Goal: Obtain resource: Download file/media

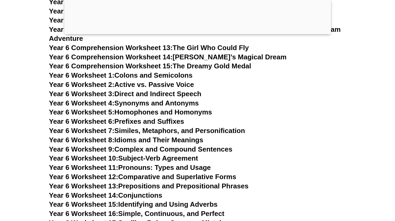
scroll to position [3111, 0]
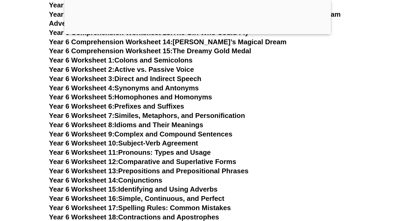
click at [155, 65] on link "Year 6 Worksheet 2: Active vs. Passive Voice" at bounding box center [121, 69] width 145 height 8
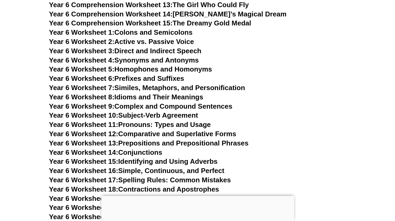
scroll to position [3002, 0]
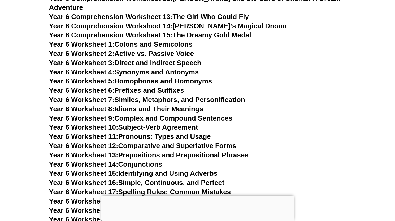
click at [195, 196] on div at bounding box center [197, 196] width 193 height 0
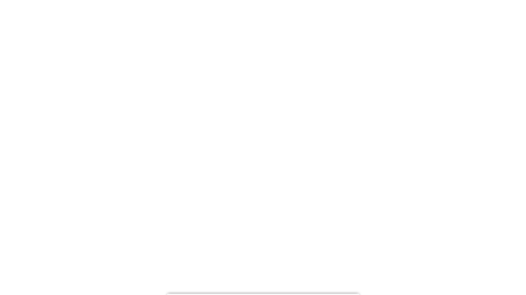
scroll to position [4024, 0]
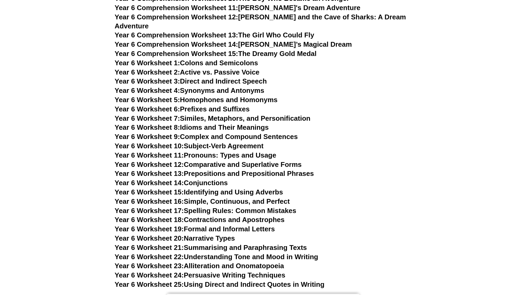
scroll to position [3002, 0]
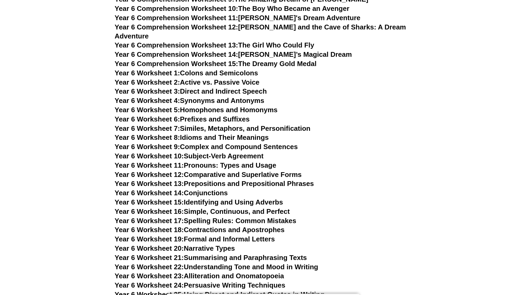
click at [212, 69] on link "Year 6 Worksheet 1: Colons and Semicolons" at bounding box center [186, 73] width 143 height 8
click at [204, 87] on link "Year 6 Worksheet 3: Direct and Indirect Speech" at bounding box center [191, 91] width 152 height 8
click at [216, 97] on link "Year 6 Worksheet 4: Synonyms and Antonyms" at bounding box center [190, 101] width 150 height 8
click at [208, 106] on link "Year 6 Worksheet 5: Homophones and Homonyms" at bounding box center [196, 110] width 163 height 8
click at [212, 115] on link "Year 6 Worksheet 6: Prefixes and Suffixes" at bounding box center [182, 119] width 135 height 8
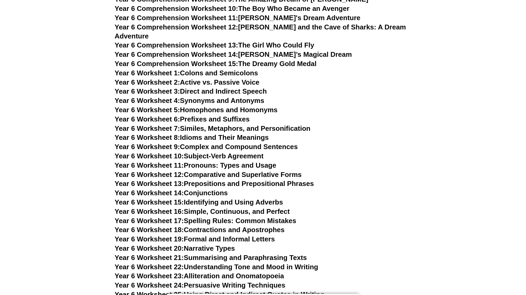
click at [195, 124] on link "Year 6 Worksheet 7: Similes, Metaphors, and Personification" at bounding box center [213, 128] width 196 height 8
click at [197, 133] on link "Year 6 Worksheet 8: Idioms and Their Meanings" at bounding box center [192, 137] width 154 height 8
click at [239, 143] on link "Year 6 Worksheet 9: Complex and Compound Sentences" at bounding box center [206, 147] width 183 height 8
click at [199, 152] on link "Year 6 Worksheet 10: Subject-Verb Agreement" at bounding box center [189, 156] width 149 height 8
click at [216, 161] on link "Year 6 Worksheet 11: Pronouns: Types and Usage" at bounding box center [196, 165] width 162 height 8
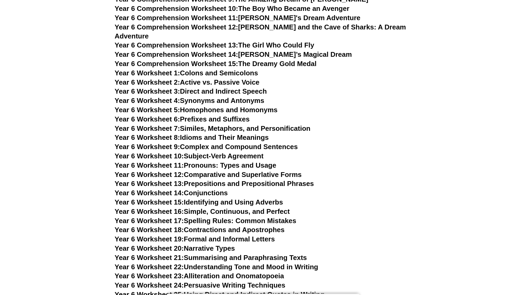
click at [218, 170] on link "Year 6 Worksheet 12: Comparative and Superlative Forms" at bounding box center [208, 174] width 187 height 8
click at [220, 179] on link "Year 6 Worksheet 13: Prepositions and Prepositional Phrases" at bounding box center [214, 183] width 199 height 8
click at [205, 189] on link "Year 6 Worksheet 14: Conjunctions" at bounding box center [171, 193] width 113 height 8
click at [202, 198] on link "Year 6 Worksheet 15: Identifying and Using Adverbs" at bounding box center [199, 202] width 168 height 8
click at [258, 207] on link "Year 6 Worksheet 16: Simple, Continuous, and Perfect" at bounding box center [202, 211] width 175 height 8
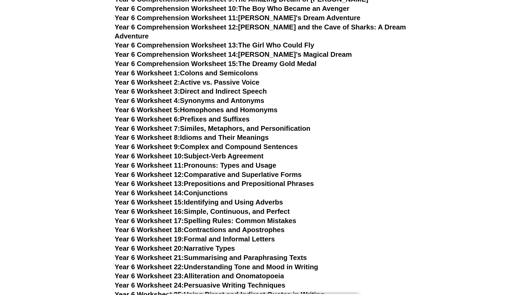
click at [262, 217] on link "Year 6 Worksheet 17: Spelling Rules: Common Mistakes" at bounding box center [206, 221] width 182 height 8
click at [199, 221] on link "Year 6 Worksheet 18: Contractions and Apostrophes" at bounding box center [200, 230] width 170 height 8
click at [208, 221] on link "Year 6 Worksheet 19: Formal and Informal Letters" at bounding box center [195, 239] width 160 height 8
click at [206, 221] on link "Year 6 Worksheet 20: Narrative Types" at bounding box center [175, 248] width 120 height 8
click at [216, 221] on link "Year 6 Worksheet 21: Summarising and Paraphrasing Texts" at bounding box center [211, 257] width 192 height 8
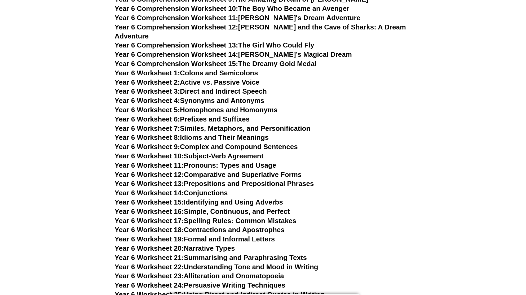
click at [221, 221] on link "Year 6 Worksheet 22: Understanding Tone and Mood in Writing" at bounding box center [217, 267] width 204 height 8
click at [202, 221] on link "Year 6 Worksheet 23: Alliteration and Onomatopoeia" at bounding box center [199, 276] width 169 height 8
click at [231, 221] on link "Year 6 Worksheet 24: Persuasive Writing Techniques" at bounding box center [200, 285] width 171 height 8
click at [207, 221] on link "Year 6 Worksheet 25: Using Direct and Indirect Quotes in Writing" at bounding box center [220, 294] width 210 height 8
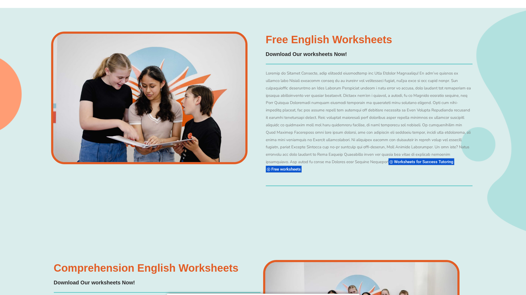
scroll to position [4027, 0]
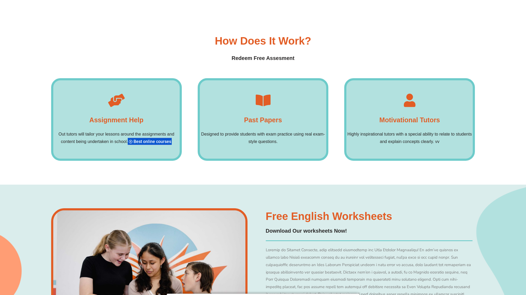
click at [270, 108] on div "Past Papers Designed to provide students with exam practice using real exam-sty…" at bounding box center [263, 119] width 131 height 83
click at [269, 93] on div "Past Papers Designed to provide students with exam practice using real exam-sty…" at bounding box center [263, 119] width 131 height 83
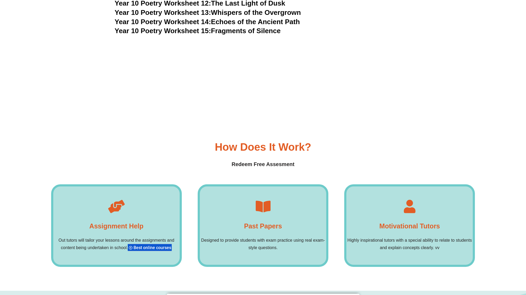
scroll to position [3886, 0]
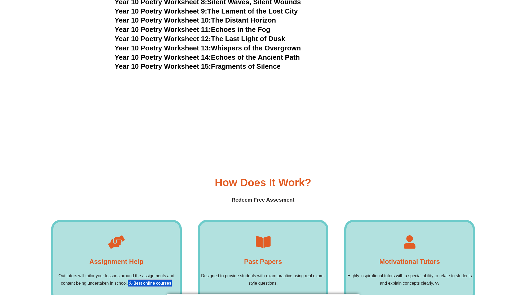
click at [251, 196] on h4 "Redeem Free Assesment" at bounding box center [263, 200] width 424 height 8
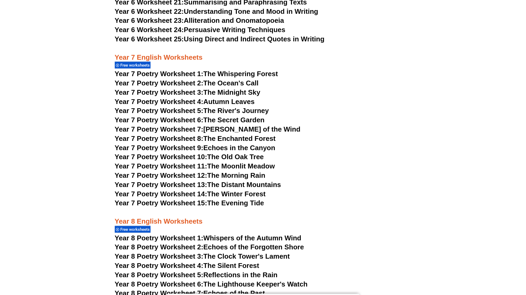
scroll to position [3179, 0]
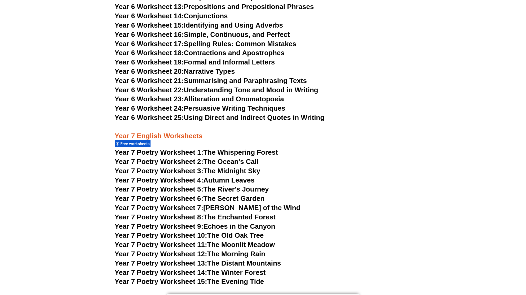
click at [185, 148] on span "Year 7 Poetry Worksheet 1:" at bounding box center [159, 152] width 89 height 8
click at [210, 157] on link "Year 7 Poetry Worksheet 2: The Ocean's Call" at bounding box center [187, 161] width 144 height 8
click at [212, 167] on link "Year 7 Poetry Worksheet 3: The Midnight Sky" at bounding box center [188, 171] width 146 height 8
click at [218, 176] on link "Year 7 Poetry Worksheet 4: Autumn Leaves" at bounding box center [185, 180] width 140 height 8
click at [238, 185] on link "Year 7 Poetry Worksheet 5: The River's Journey" at bounding box center [192, 189] width 154 height 8
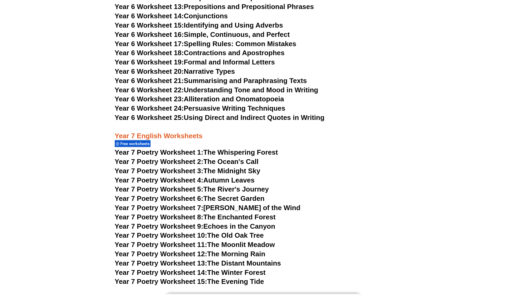
click at [220, 194] on link "Year 7 Poetry Worksheet 6: The Secret Garden" at bounding box center [190, 198] width 150 height 8
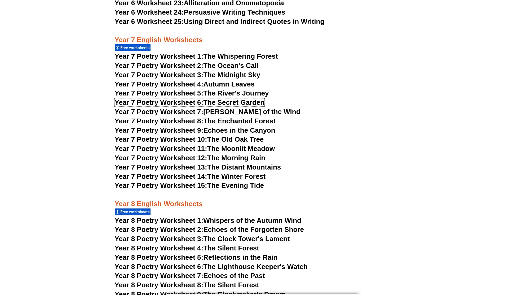
scroll to position [3285, 0]
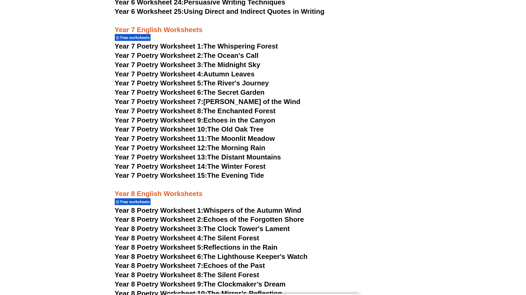
click at [242, 98] on link "Year 7 Poetry Worksheet 7: The Whispers of the Wind" at bounding box center [208, 102] width 186 height 8
click at [177, 107] on span "Year 7 Poetry Worksheet 8:" at bounding box center [159, 111] width 89 height 8
click at [209, 116] on link "Year 7 Poetry Worksheet 9: Echoes in the Canyon" at bounding box center [195, 120] width 161 height 8
click at [230, 125] on link "Year 7 Poetry Worksheet 10: The Old Oak Tree" at bounding box center [189, 129] width 149 height 8
click at [222, 134] on link "Year 7 Poetry Worksheet 11: The Moonlit Meadow" at bounding box center [195, 138] width 160 height 8
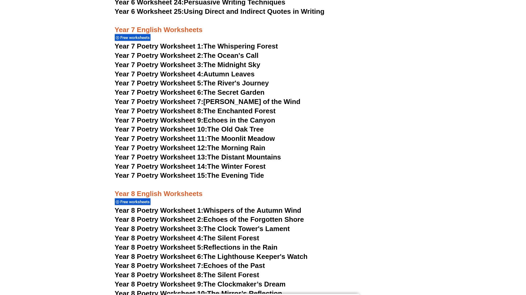
click at [215, 144] on link "Year 7 Poetry Worksheet 12: The Morning Rain" at bounding box center [190, 148] width 151 height 8
click at [259, 153] on link "Year 7 Poetry Worksheet 13: The Distant Mountains" at bounding box center [198, 157] width 167 height 8
click at [218, 162] on link "Year 7 Poetry Worksheet 14: The Winter Forest" at bounding box center [190, 166] width 151 height 8
click at [235, 171] on link "Year 7 Poetry Worksheet 15: The Evening Tide" at bounding box center [190, 175] width 150 height 8
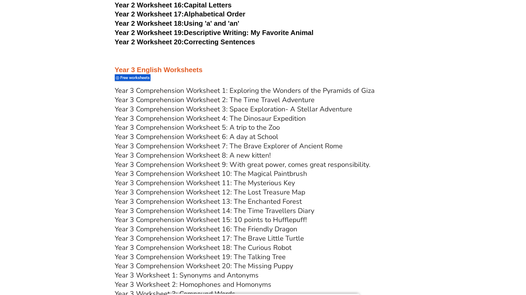
scroll to position [1639, 0]
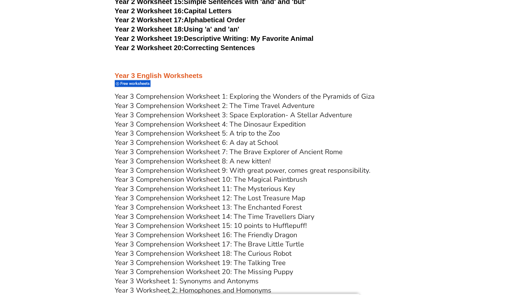
click at [268, 95] on link "Year 3 Comprehension Worksheet 1: Exploring the Wonders of the Pyramids of Giza" at bounding box center [245, 96] width 260 height 9
click at [242, 106] on link "Year 3 Comprehension Worksheet 2: The Time Travel Adventure" at bounding box center [215, 105] width 200 height 9
click at [252, 115] on link "Year 3 Comprehension Worksheet 3: Space Exploration- A Stellar Adventure" at bounding box center [234, 114] width 238 height 9
click at [237, 124] on link "Year 3 Comprehension Worksheet 4: The Dinosaur Expedition" at bounding box center [210, 124] width 191 height 9
click at [185, 132] on link "Year 3 Comprehension Worksheet 5: A trip to the Zoo" at bounding box center [197, 133] width 165 height 9
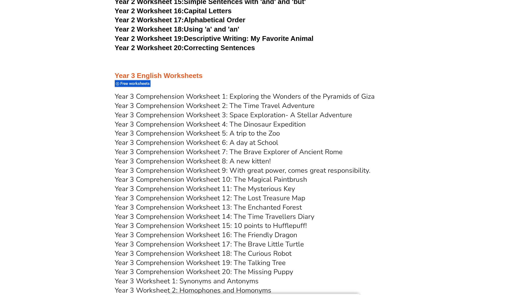
click at [248, 143] on link "Year 3 Comprehension Worksheet 6: A day at School" at bounding box center [197, 142] width 164 height 9
click at [270, 149] on link "Year 3 Comprehension Worksheet 7: The Brave Explorer of Ancient Rome" at bounding box center [229, 151] width 228 height 9
click at [252, 161] on link "Year 3 Comprehension Worksheet 8: A new kitten!" at bounding box center [193, 160] width 156 height 9
click at [186, 171] on link "Year 3 Comprehension Worksheet 9: With great power, comes great responsibility." at bounding box center [243, 170] width 256 height 9
click at [259, 181] on link "Year 3 Comprehension Worksheet 10: The Magical Paintbrush" at bounding box center [211, 179] width 192 height 9
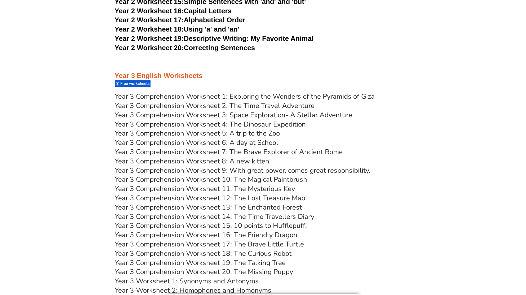
click at [255, 188] on link "Year 3 Comprehension Worksheet 11: The Mysterious Key" at bounding box center [205, 188] width 180 height 9
click at [248, 197] on link "Year 3 Comprehension Worksheet 12: The Lost Treasure Map" at bounding box center [210, 197] width 191 height 9
click at [263, 207] on link "Year 3 Comprehension Worksheet 13: The Enchanted Forest" at bounding box center [208, 207] width 187 height 9
click at [238, 216] on link "Year 3 Comprehension Worksheet 14: The Time Travellers Diary" at bounding box center [215, 216] width 200 height 9
click at [274, 221] on link "Year 3 Comprehension Worksheet 15: 10 points to Hufflepuff!" at bounding box center [211, 225] width 192 height 9
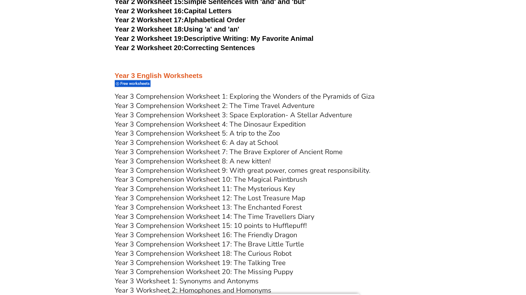
click at [263, 221] on link "Year 3 Comprehension Worksheet 16: The Friendly Dragon" at bounding box center [206, 234] width 183 height 9
click at [258, 221] on link "Year 3 Comprehension Worksheet 17: The Brave Little Turtle" at bounding box center [209, 243] width 189 height 9
click at [280, 221] on link "Year 3 Comprehension Worksheet 18: The Curious Robot" at bounding box center [203, 253] width 177 height 9
click at [276, 221] on link "Year 3 Comprehension Worksheet 19: The Talking Tree" at bounding box center [200, 262] width 171 height 9
click at [263, 221] on link "Year 3 Comprehension Worksheet 20: The Missing Puppy" at bounding box center [204, 271] width 178 height 9
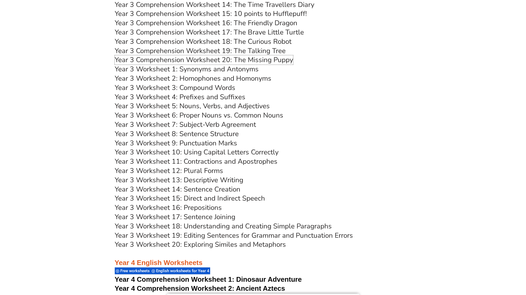
scroll to position [1851, 0]
click at [215, 68] on link "Year 3 Worksheet 1: Synonyms and Antonyms" at bounding box center [187, 68] width 144 height 9
click at [221, 77] on link "Year 3 Worksheet 2: Homophones and Homonyms" at bounding box center [193, 77] width 157 height 9
click at [218, 86] on link "Year 3 Worksheet 3: Compound Words" at bounding box center [175, 87] width 121 height 9
click at [238, 98] on link "Year 3 Worksheet 4: Prefixes and Suffixes" at bounding box center [180, 96] width 131 height 9
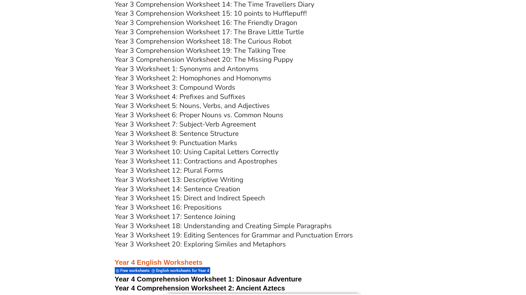
click at [213, 106] on link "Year 3 Worksheet 5: Nouns, Verbs, and Adjectives" at bounding box center [192, 105] width 155 height 9
click at [224, 115] on link "Year 3 Worksheet 6: Proper Nouns vs. Common Nouns" at bounding box center [199, 114] width 169 height 9
click at [204, 124] on link "Year 3 Worksheet 7: Subject-Verb Agreement" at bounding box center [185, 124] width 141 height 9
click at [225, 133] on link "Year 3 Worksheet 8: Sentence Structure" at bounding box center [177, 133] width 124 height 9
click at [201, 141] on link "Year 3 Worksheet 9: Punctuation Marks" at bounding box center [176, 142] width 122 height 9
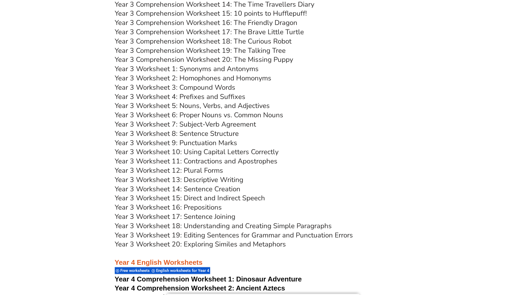
click at [227, 151] on link "Year 3 Worksheet 10: Using Capital Letters Correctly" at bounding box center [197, 151] width 164 height 9
click at [220, 161] on link "Year 3 Worksheet 11: Contractions and Apostrophes" at bounding box center [196, 160] width 163 height 9
click at [199, 170] on link "Year 3 Worksheet 12: Plural Forms" at bounding box center [169, 170] width 108 height 9
click at [222, 179] on link "Year 3 Worksheet 13: Descriptive Writing" at bounding box center [179, 179] width 129 height 9
click at [225, 188] on link "Year 3 Worksheet 14: Sentence Creation" at bounding box center [178, 188] width 126 height 9
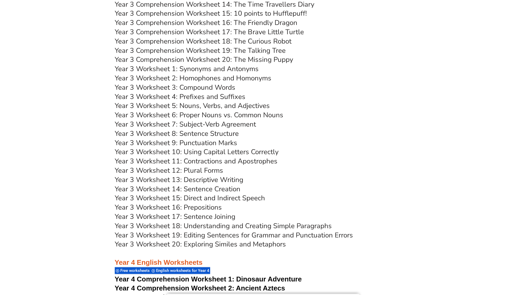
click at [223, 196] on link "Year 3 Worksheet 15: Direct and Indirect Speech" at bounding box center [190, 197] width 150 height 9
click at [206, 209] on link "Year 3 Worksheet 16: Prepositions" at bounding box center [168, 207] width 107 height 9
click at [201, 216] on link "Year 3 Worksheet 17: Sentence Joining" at bounding box center [175, 216] width 121 height 9
click at [193, 221] on link "Year 3 Worksheet 18: Understanding and Creating Simple Paragraphs" at bounding box center [223, 225] width 217 height 9
click at [299, 221] on link "Year 3 Worksheet 19: Editing Sentences for Grammar and Punctuation Errors" at bounding box center [234, 234] width 238 height 9
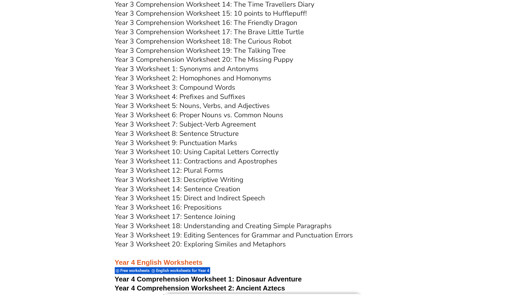
click at [216, 221] on link "Year 3 Worksheet 20: Exploring Similes and Metaphors" at bounding box center [200, 243] width 171 height 9
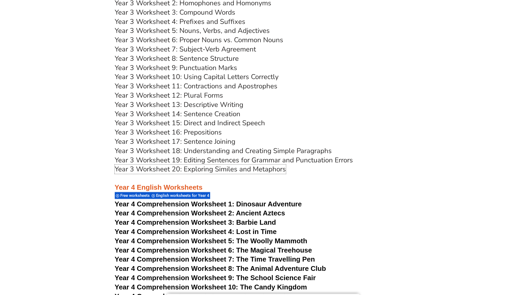
scroll to position [2027, 0]
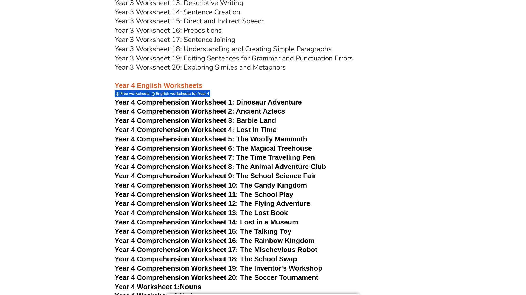
click at [241, 100] on span "Dinosaur Adventure" at bounding box center [268, 102] width 65 height 8
click at [165, 109] on span "Year 4 Comprehension Worksheet 2: Ancient Aztecs" at bounding box center [200, 111] width 170 height 8
click at [183, 119] on span "Year 4 Comprehension Worksheet 3: Barbie Land" at bounding box center [195, 120] width 161 height 8
click at [225, 129] on span "Year 4 Comprehension Worksheet 4: Lost in Time" at bounding box center [196, 130] width 162 height 8
click at [164, 139] on span "Year 4 Comprehension Worksheet 5: The Woolly Mammoth" at bounding box center [211, 139] width 193 height 8
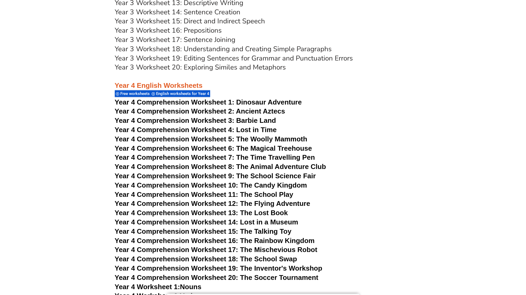
click at [235, 148] on span "Year 4 Comprehension Worksheet 6: The Magical Treehouse" at bounding box center [214, 148] width 198 height 8
click at [170, 159] on span "Year 4 Comprehension Worksheet 7: The Time Travelling Pen" at bounding box center [215, 157] width 200 height 8
click at [251, 166] on span "Year 4 Comprehension Worksheet 8: The Animal Adventure Club" at bounding box center [221, 167] width 212 height 8
click at [223, 175] on span "Year 4 Comprehension Worksheet 9: The School Science Fair" at bounding box center [215, 176] width 201 height 8
click at [215, 186] on span "Year 4 Comprehension Worksheet 10: The Candy Kingdom" at bounding box center [211, 185] width 192 height 8
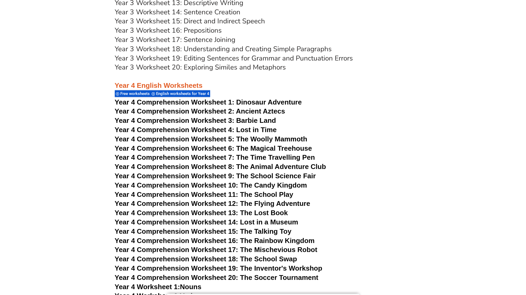
click at [197, 192] on span "Year 4 Comprehension Worksheet 11: The School Play" at bounding box center [204, 194] width 179 height 8
click at [255, 201] on span "Year 4 Comprehension Worksheet 12: The Flying Adventure" at bounding box center [213, 203] width 196 height 8
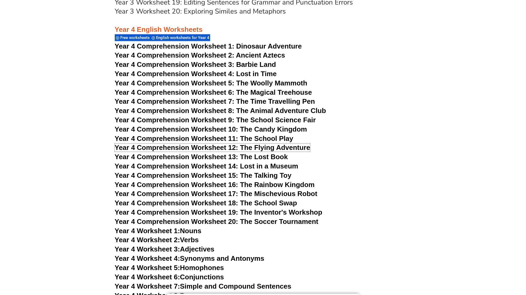
scroll to position [2134, 0]
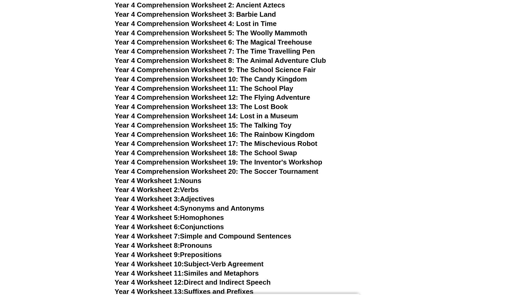
click at [261, 107] on span "Year 4 Comprehension Worksheet 13: The Lost Book" at bounding box center [201, 107] width 173 height 8
click at [260, 116] on span "Year 4 Comprehension Worksheet 14: Lost in a Museum" at bounding box center [207, 116] width 184 height 8
click at [256, 124] on span "Year 4 Comprehension Worksheet 15: The Talking Toy" at bounding box center [203, 125] width 177 height 8
click at [268, 135] on span "Year 4 Comprehension Worksheet 16: The Rainbow Kingdom" at bounding box center [215, 134] width 200 height 8
click at [253, 143] on span "Year 4 Comprehension Worksheet 17: The Mischevious Robot" at bounding box center [216, 143] width 203 height 8
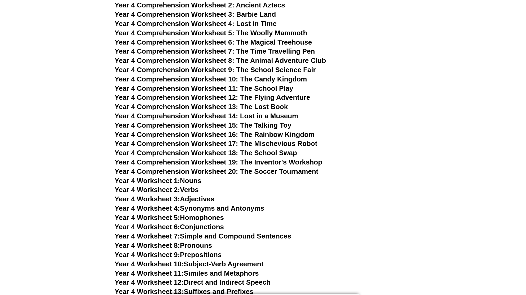
click at [258, 155] on span "Year 4 Comprehension Worksheet 18: The School Swap" at bounding box center [206, 153] width 182 height 8
click at [254, 160] on span "Year 4 Comprehension Worksheet 19: The Inventor's Workshop" at bounding box center [219, 162] width 208 height 8
click at [227, 170] on span "Year 4 Comprehension Worksheet 20: The Soccer Tournament" at bounding box center [217, 171] width 204 height 8
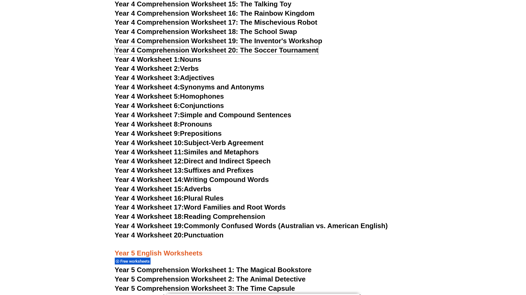
scroll to position [2240, 0]
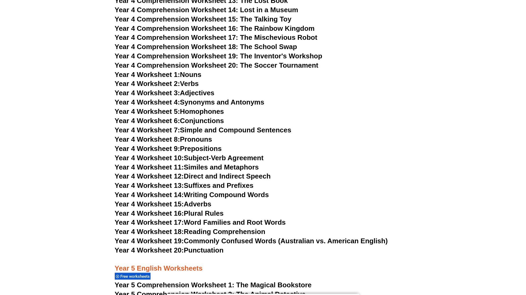
click at [189, 74] on link "Year 4 Worksheet 1: Nouns" at bounding box center [158, 75] width 87 height 8
click at [193, 84] on link "Year 4 Worksheet 2: Verbs" at bounding box center [157, 84] width 84 height 8
click at [208, 92] on link "Year 4 Worksheet 3: Adjectives" at bounding box center [165, 93] width 100 height 8
click at [220, 103] on link "Year 4 Worksheet 4: Synonyms and Antonyms" at bounding box center [190, 102] width 150 height 8
click at [211, 113] on link "Year 4 Worksheet 5: Homophones" at bounding box center [169, 111] width 109 height 8
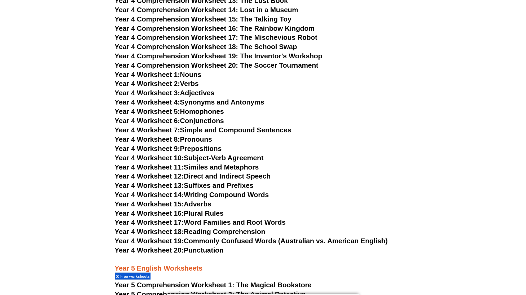
click at [216, 120] on link "Year 4 Worksheet 6: Conjunctions" at bounding box center [169, 121] width 109 height 8
click at [186, 127] on link "Year 4 Worksheet 7: Simple and Compound Sentences" at bounding box center [203, 130] width 177 height 8
click at [202, 139] on link "Year 4 Worksheet 8: Pronouns" at bounding box center [164, 139] width 98 height 8
click at [200, 148] on link "Year 4 Worksheet 9: Prepositions" at bounding box center [168, 148] width 107 height 8
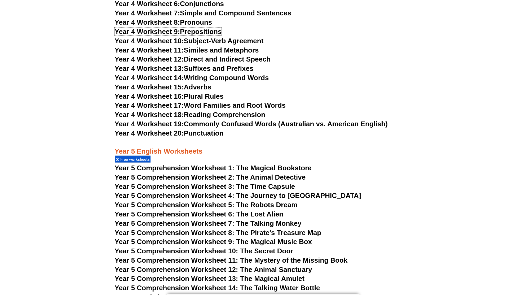
scroll to position [2346, 0]
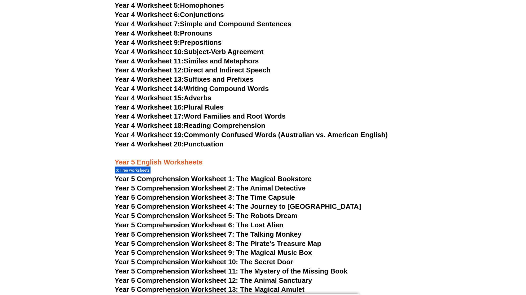
click at [227, 51] on link "Year 4 Worksheet 10: Subject-Verb Agreement" at bounding box center [189, 51] width 149 height 8
click at [217, 60] on link "Year 4 Worksheet 11: Similes and Metaphors" at bounding box center [187, 61] width 144 height 8
click at [214, 71] on link "Year 4 Worksheet 12: Direct and Indirect Speech" at bounding box center [193, 70] width 156 height 8
click at [209, 77] on link "Year 4 Worksheet 13: Suffixes and Prefixes" at bounding box center [184, 79] width 139 height 8
click at [235, 91] on link "Year 4 Worksheet 14: Writing Compound Words" at bounding box center [192, 88] width 154 height 8
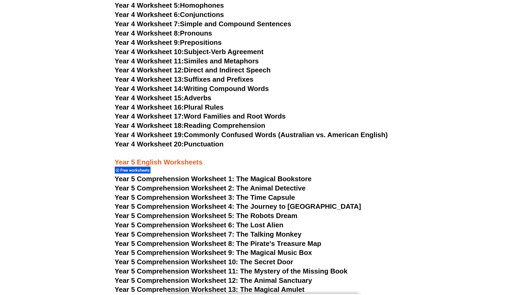
click at [194, 96] on link "Year 4 Worksheet 15: Adverbs" at bounding box center [163, 98] width 97 height 8
click at [206, 106] on link "Year 4 Worksheet 16: Plural Rules" at bounding box center [169, 107] width 109 height 8
click at [230, 116] on link "Year 4 Worksheet 17: Word Families and Root Words" at bounding box center [200, 116] width 171 height 8
click at [207, 124] on link "Year 4 Worksheet 18: Reading Comprehension" at bounding box center [190, 125] width 151 height 8
click at [209, 134] on link "Year 4 Worksheet 19: Commonly Confused Words (Australian vs. American English)" at bounding box center [251, 134] width 273 height 8
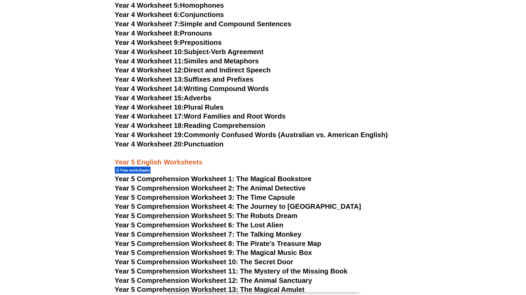
click at [210, 143] on link "Year 4 Worksheet 20: Punctuation" at bounding box center [169, 144] width 109 height 8
